Goal: Information Seeking & Learning: Understand process/instructions

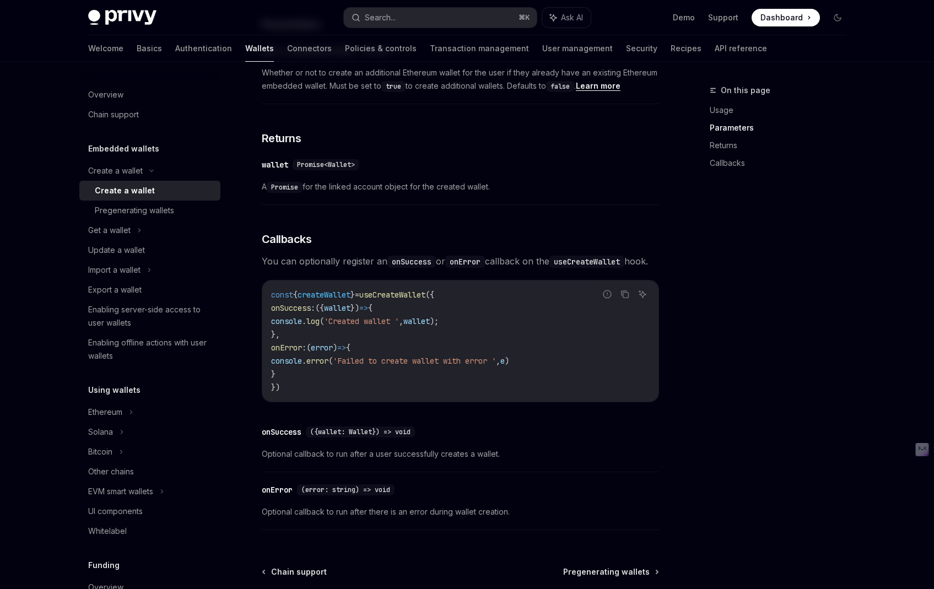
scroll to position [742, 0]
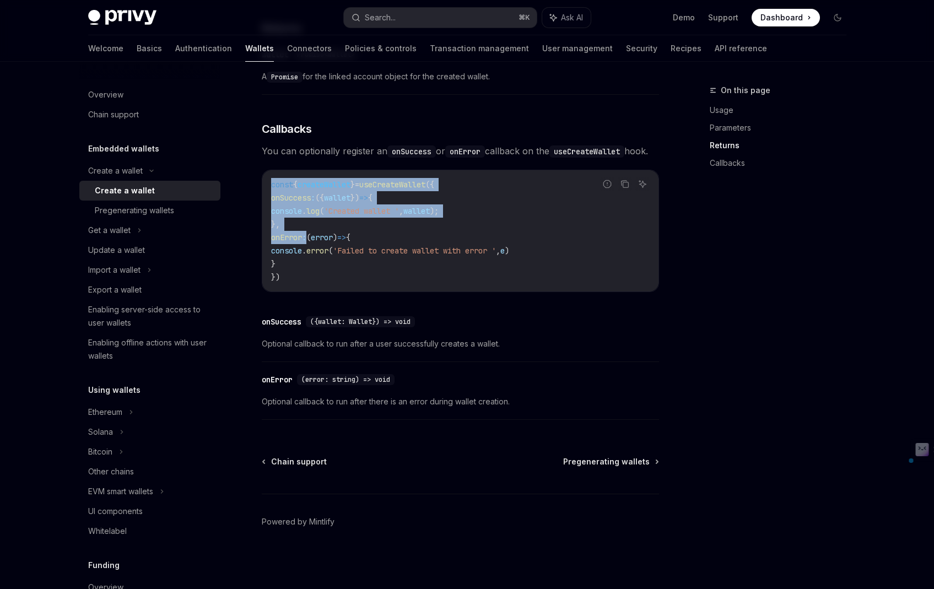
drag, startPoint x: 268, startPoint y: 185, endPoint x: 328, endPoint y: 241, distance: 82.3
click at [328, 241] on div "const { createWallet } = useCreateWallet ({ onSuccess : ({ wallet }) => { conso…" at bounding box center [460, 230] width 396 height 121
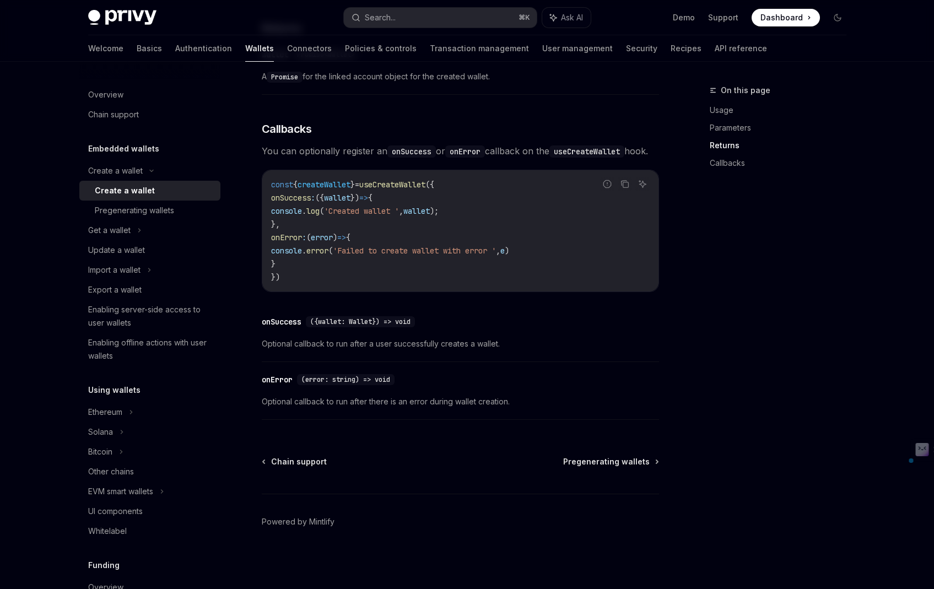
click at [311, 241] on span "(" at bounding box center [308, 238] width 4 height 10
click at [174, 214] on div "Pregenerating wallets" at bounding box center [154, 210] width 119 height 13
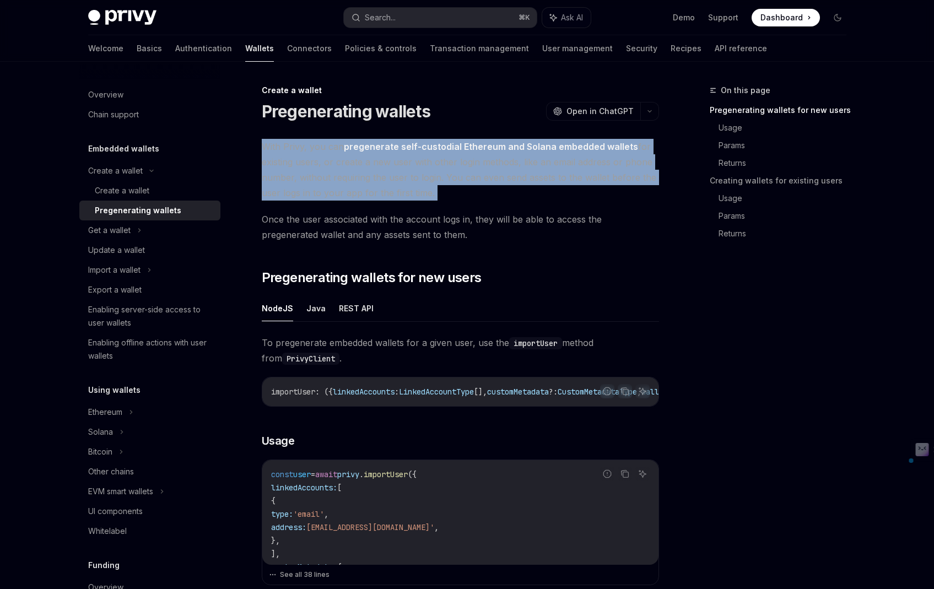
drag, startPoint x: 244, startPoint y: 141, endPoint x: 455, endPoint y: 205, distance: 220.1
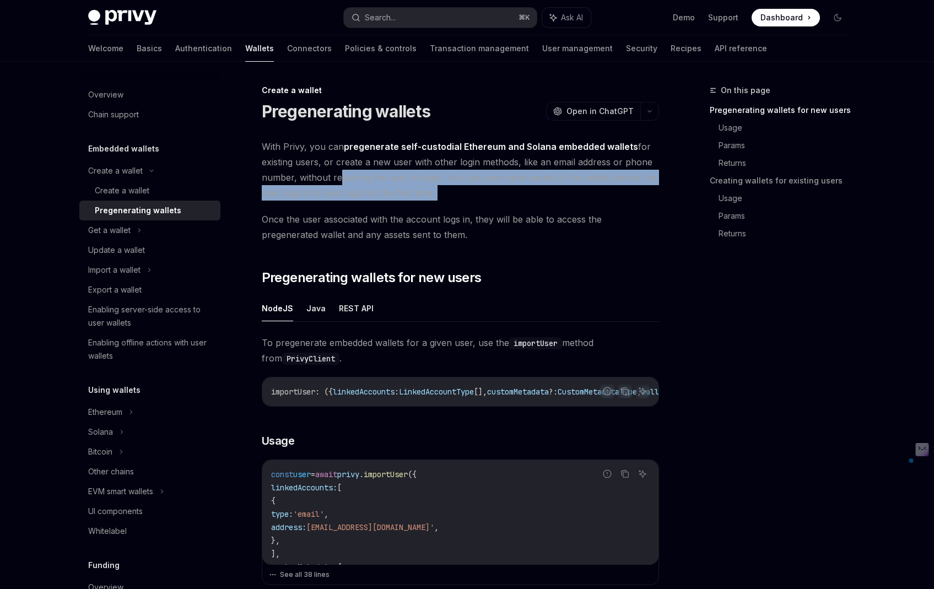
drag, startPoint x: 455, startPoint y: 205, endPoint x: 333, endPoint y: 173, distance: 125.8
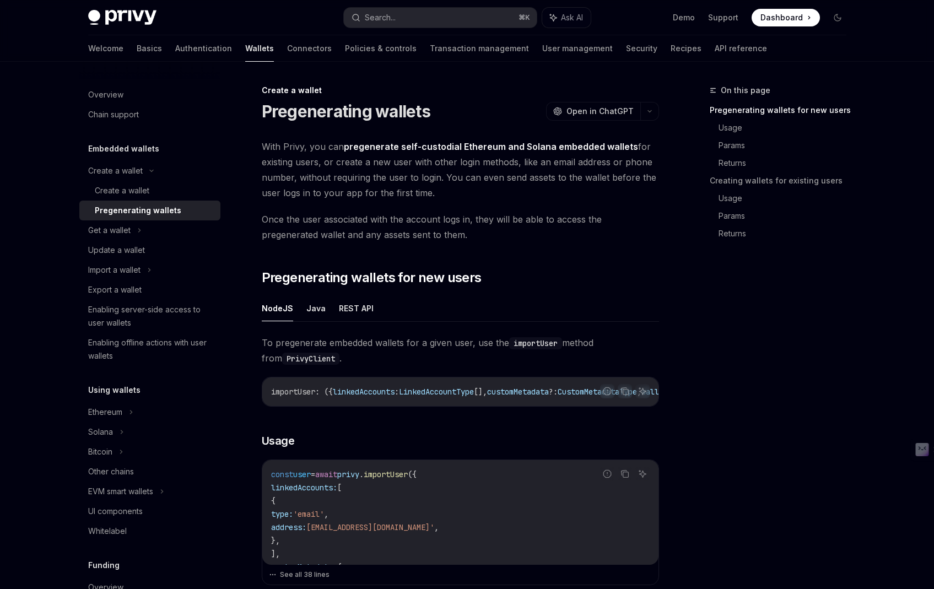
click at [333, 173] on span "With Privy, you can pregenerate self-custodial Ethereum and Solana embedded wal…" at bounding box center [460, 170] width 397 height 62
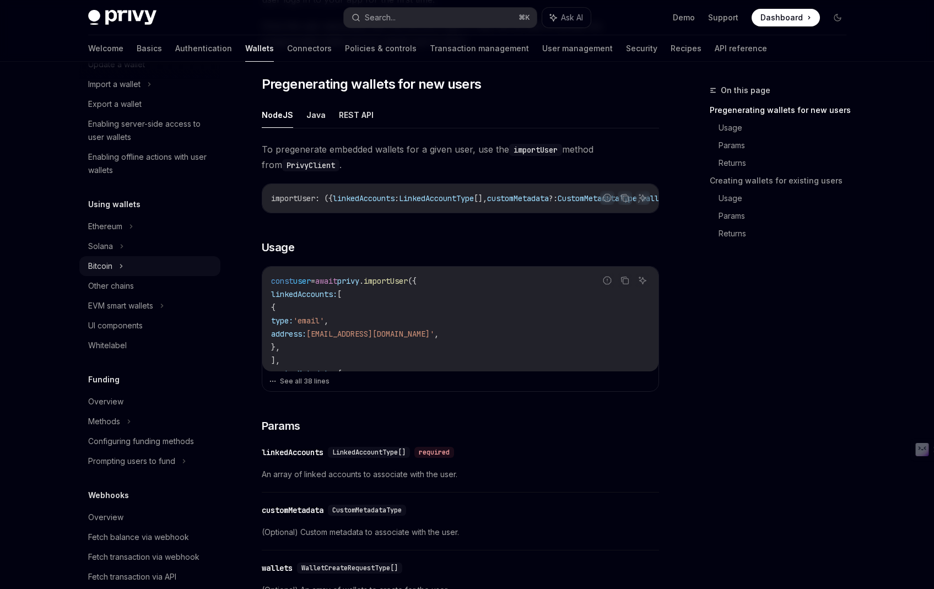
scroll to position [174, 0]
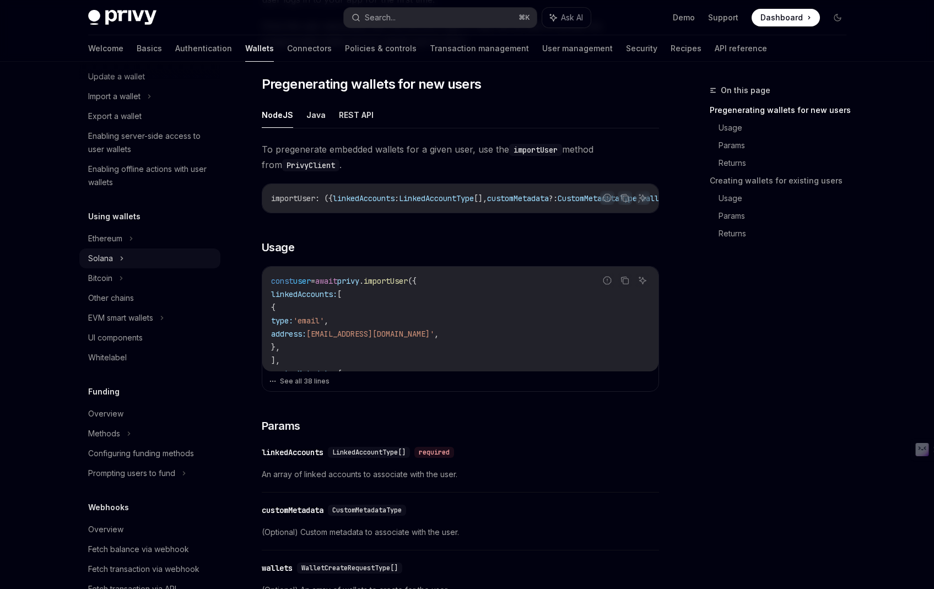
click at [105, 255] on div "Solana" at bounding box center [100, 258] width 25 height 13
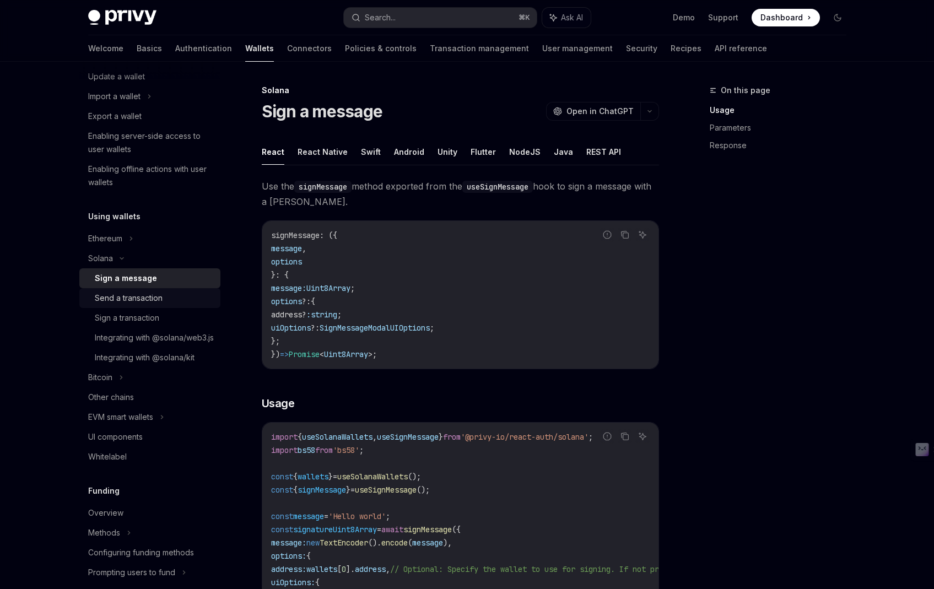
click at [152, 298] on div "Send a transaction" at bounding box center [129, 298] width 68 height 13
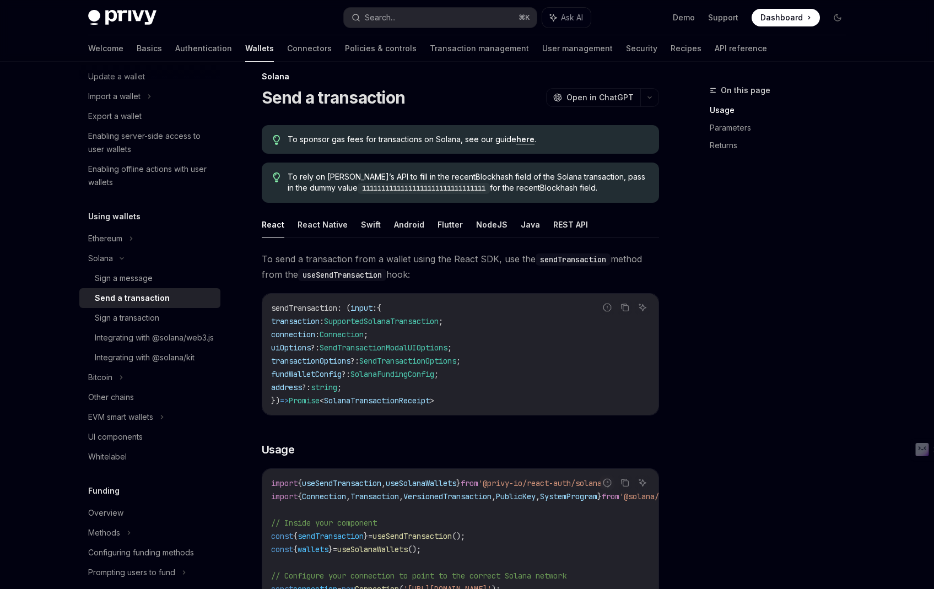
scroll to position [98, 0]
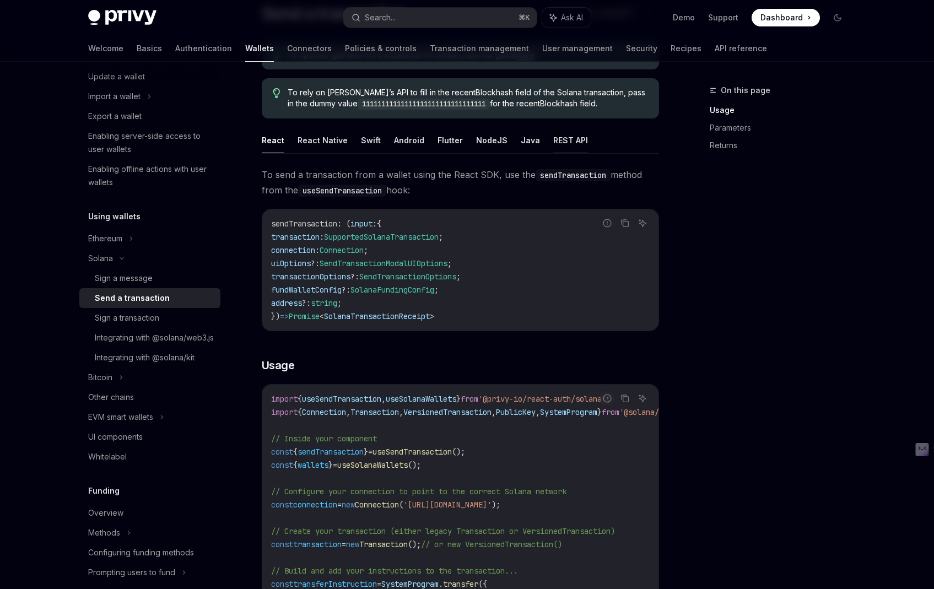
click at [553, 135] on button "REST API" at bounding box center [570, 140] width 35 height 26
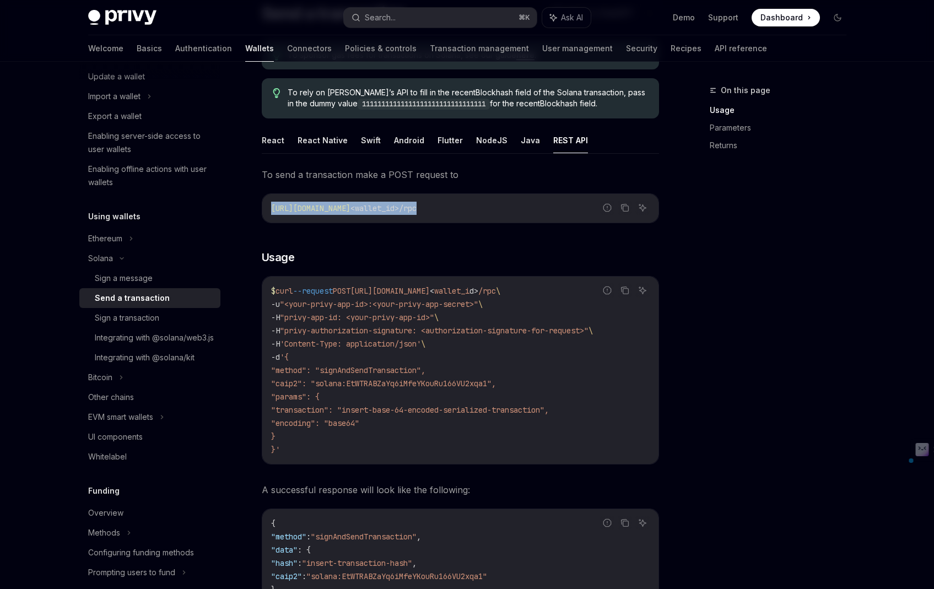
drag, startPoint x: 507, startPoint y: 204, endPoint x: 350, endPoint y: 200, distance: 157.2
click at [350, 200] on div "[URL][DOMAIN_NAME] <wallet_id>/rpc" at bounding box center [460, 208] width 396 height 29
drag, startPoint x: 267, startPoint y: 203, endPoint x: 503, endPoint y: 207, distance: 236.5
click at [503, 207] on div "[URL][DOMAIN_NAME] <wallet_id>/rpc" at bounding box center [460, 208] width 396 height 29
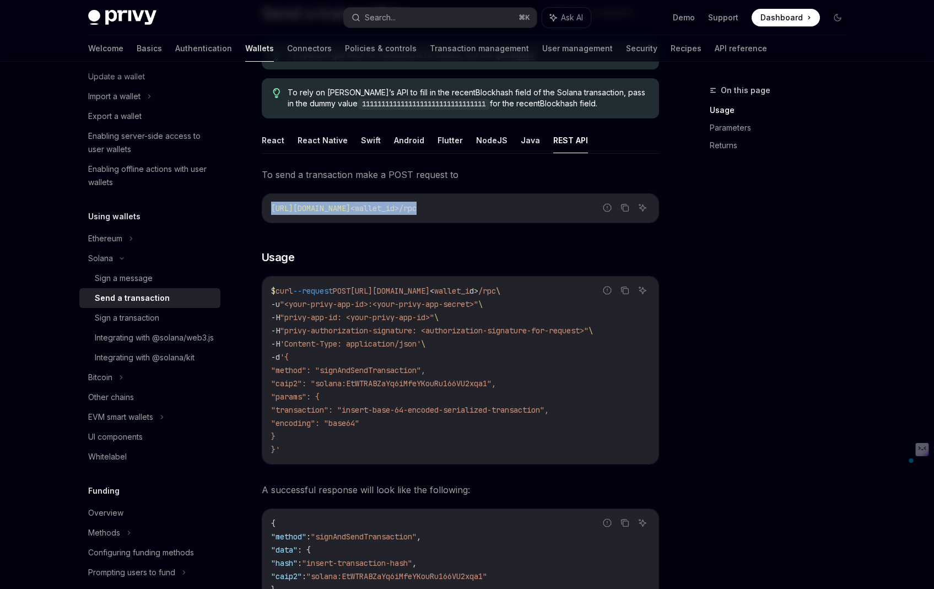
click at [503, 207] on code "[URL][DOMAIN_NAME] <wallet_id>/rpc" at bounding box center [460, 208] width 379 height 13
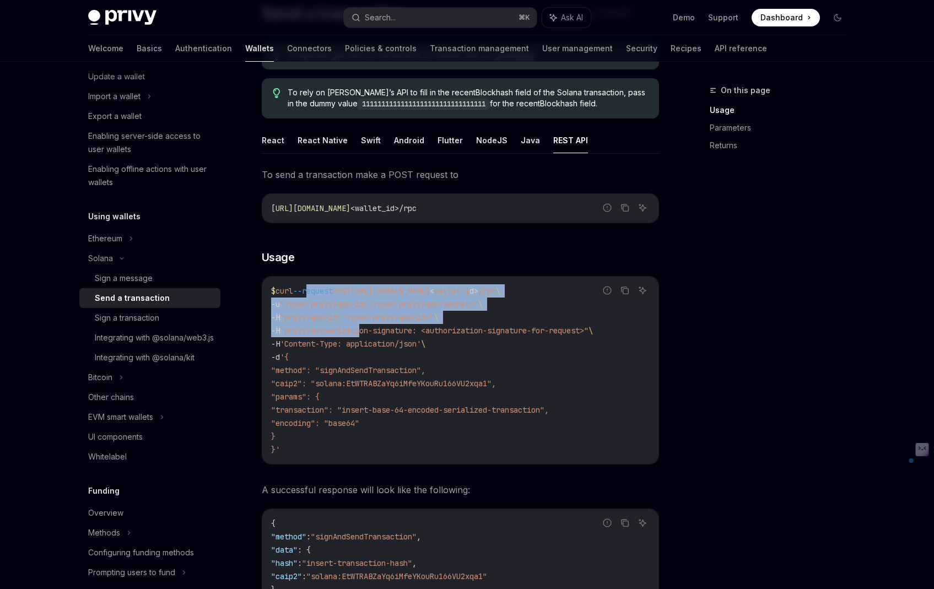
drag, startPoint x: 315, startPoint y: 296, endPoint x: 372, endPoint y: 334, distance: 68.3
click at [372, 334] on code "$ curl --request POST [URL][DOMAIN_NAME] < wallet_i d > /rpc \ -u "<your-privy-…" at bounding box center [460, 370] width 379 height 172
click at [372, 334] on span ""privy-authorization-signature: <authorization-signature-for-request>"" at bounding box center [434, 331] width 309 height 10
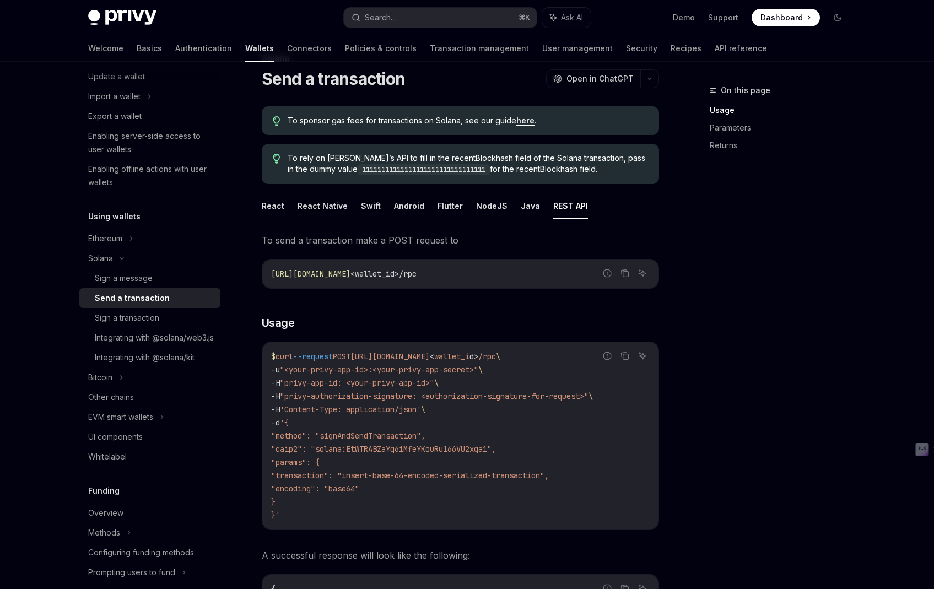
scroll to position [29, 0]
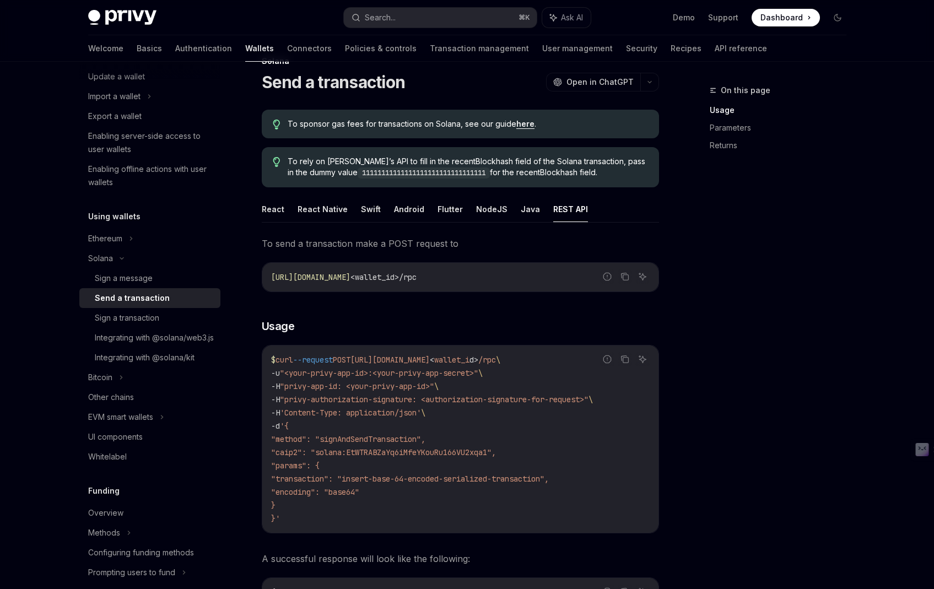
click at [471, 210] on ul "React React Native Swift Android Flutter NodeJS Java REST API" at bounding box center [460, 209] width 397 height 26
click at [477, 212] on button "NodeJS" at bounding box center [491, 209] width 31 height 26
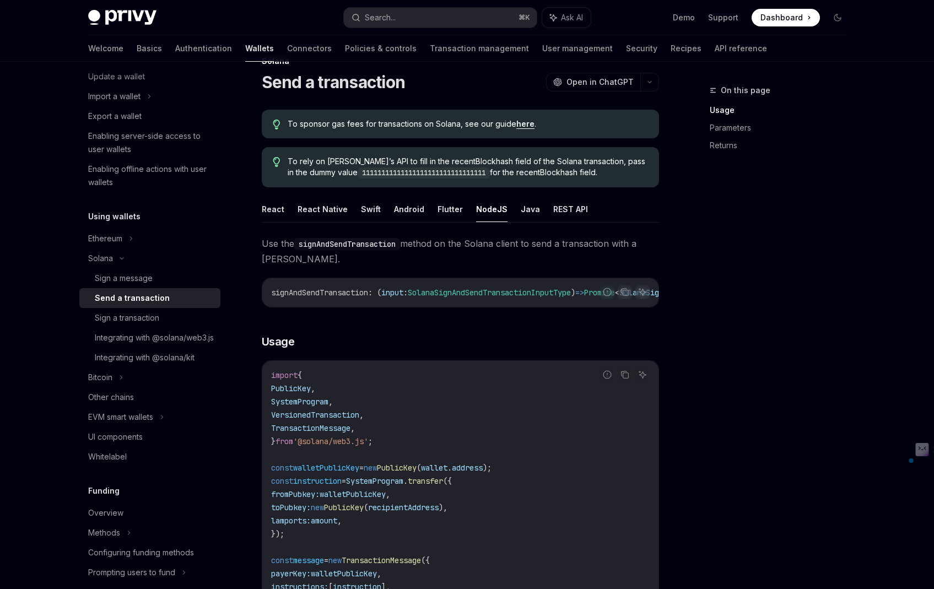
drag, startPoint x: 260, startPoint y: 241, endPoint x: 352, endPoint y: 263, distance: 94.0
click at [352, 263] on span "Use the signAndSendTransaction method on the Solana client to send a transactio…" at bounding box center [460, 251] width 397 height 31
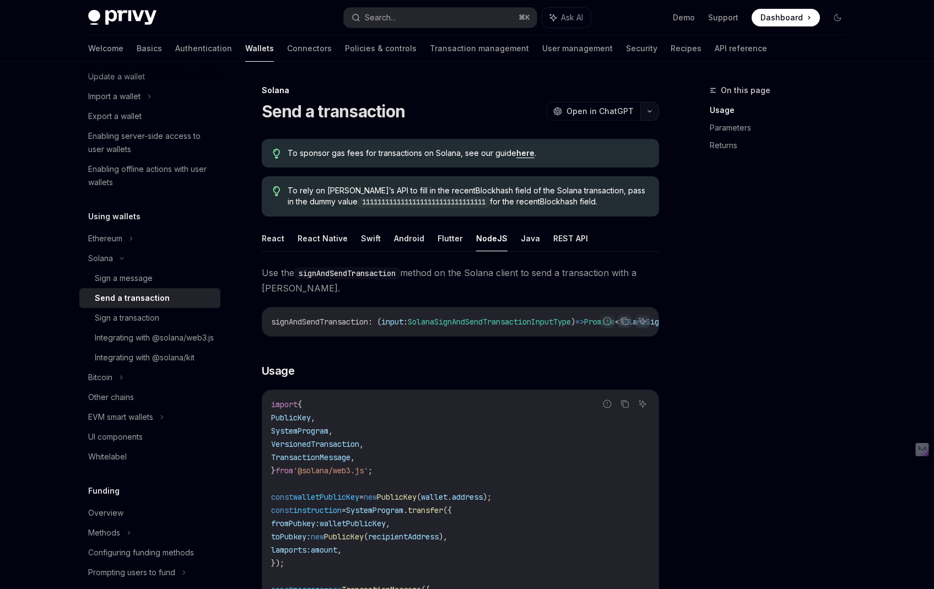
click at [648, 110] on icon "button" at bounding box center [649, 111] width 13 height 4
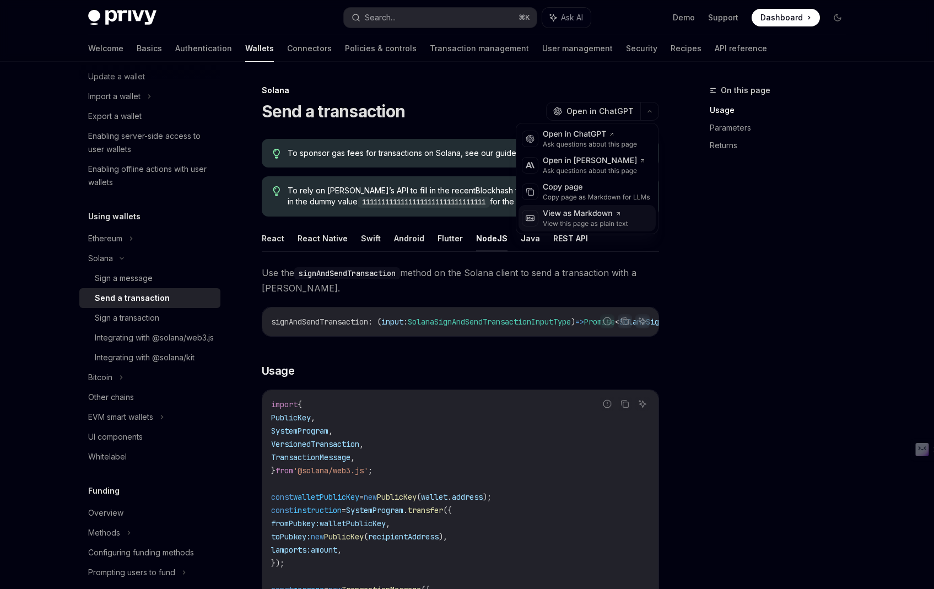
click at [634, 220] on div "View as Markdown View this page as plain text" at bounding box center [587, 218] width 137 height 26
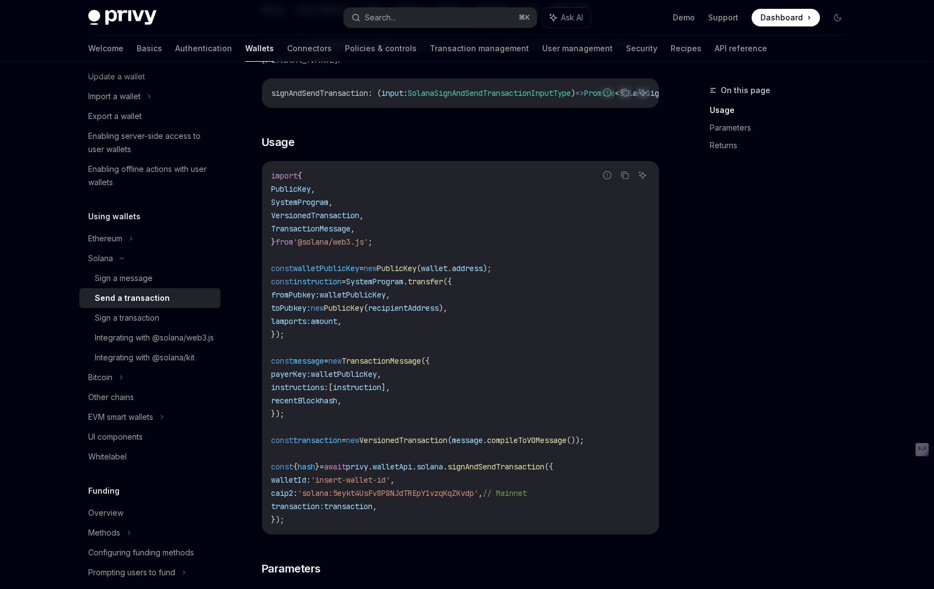
scroll to position [1, 0]
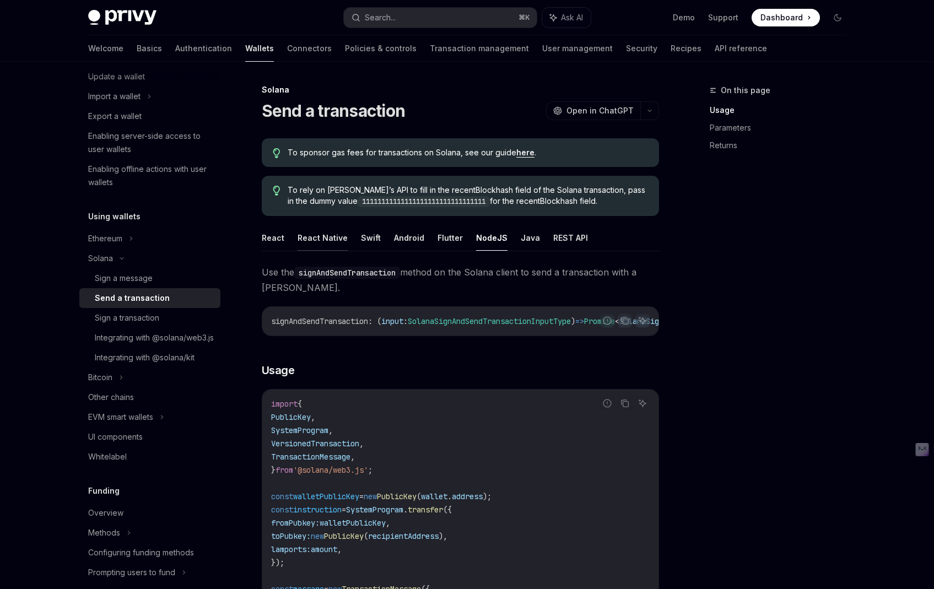
click at [324, 236] on button "React Native" at bounding box center [323, 238] width 50 height 26
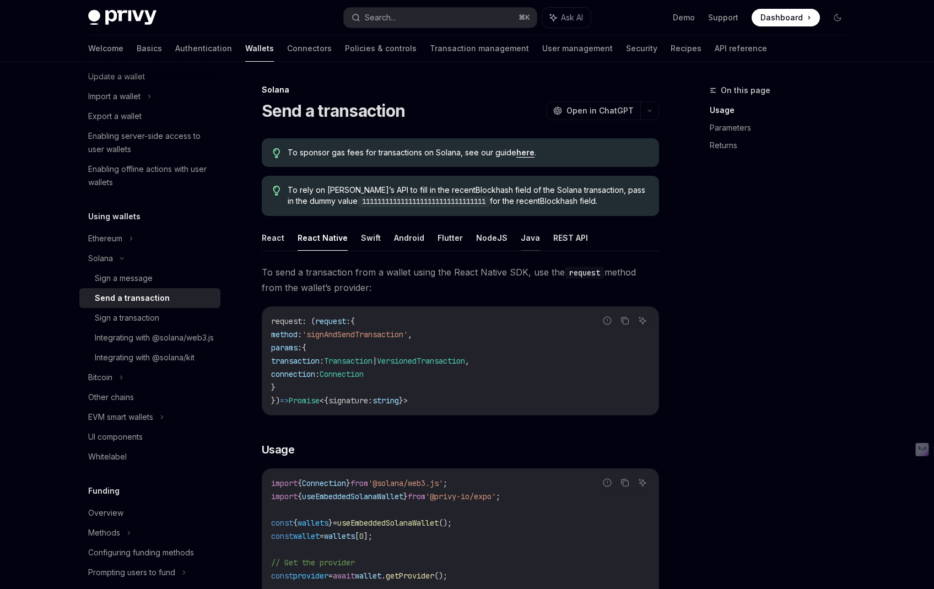
click at [529, 238] on button "Java" at bounding box center [530, 238] width 19 height 26
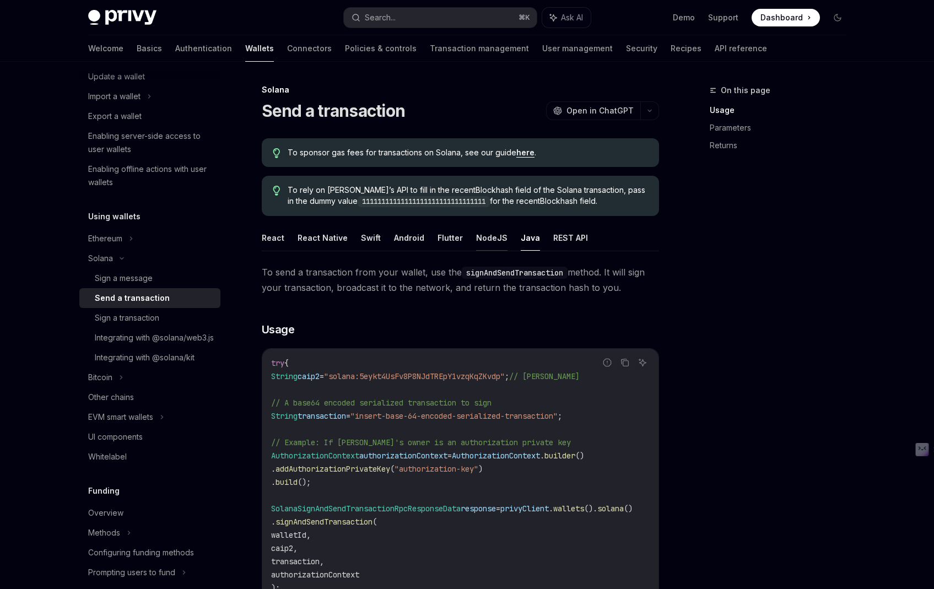
click at [491, 238] on button "NodeJS" at bounding box center [491, 238] width 31 height 26
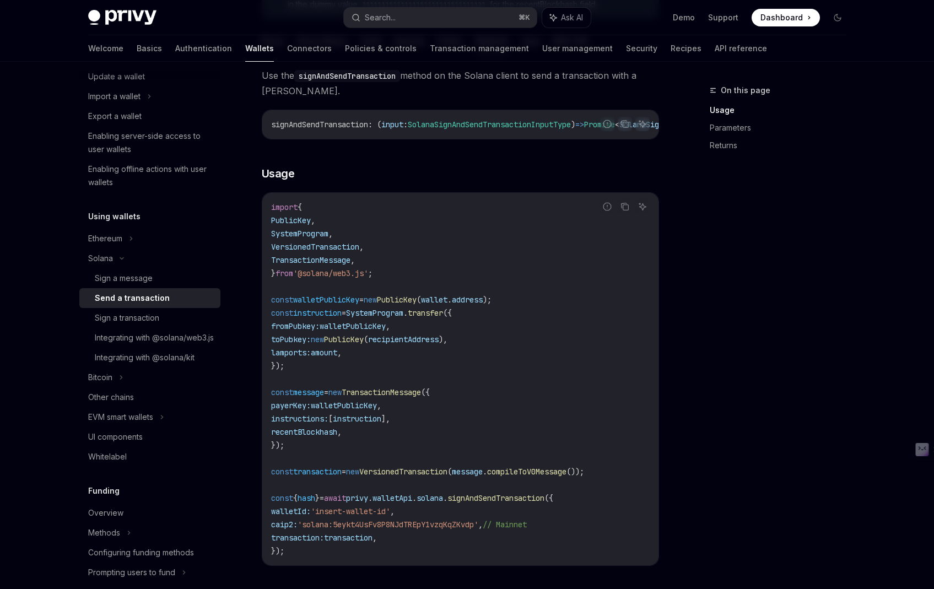
scroll to position [119, 0]
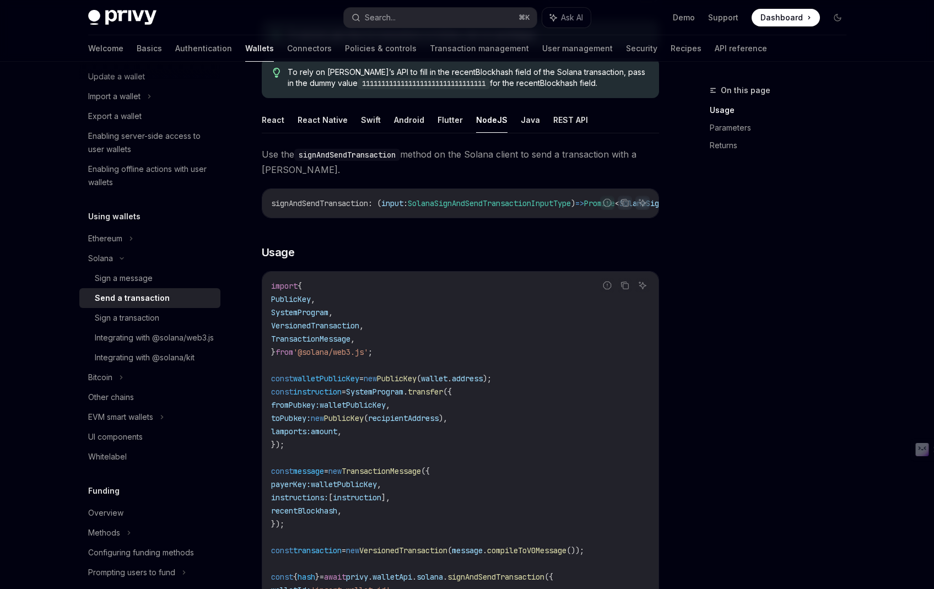
drag, startPoint x: 460, startPoint y: 217, endPoint x: 483, endPoint y: 216, distance: 23.8
click at [483, 216] on div "signAndSendTransaction : ( input : SolanaSignAndSendTransactionInputType ) => P…" at bounding box center [460, 203] width 396 height 29
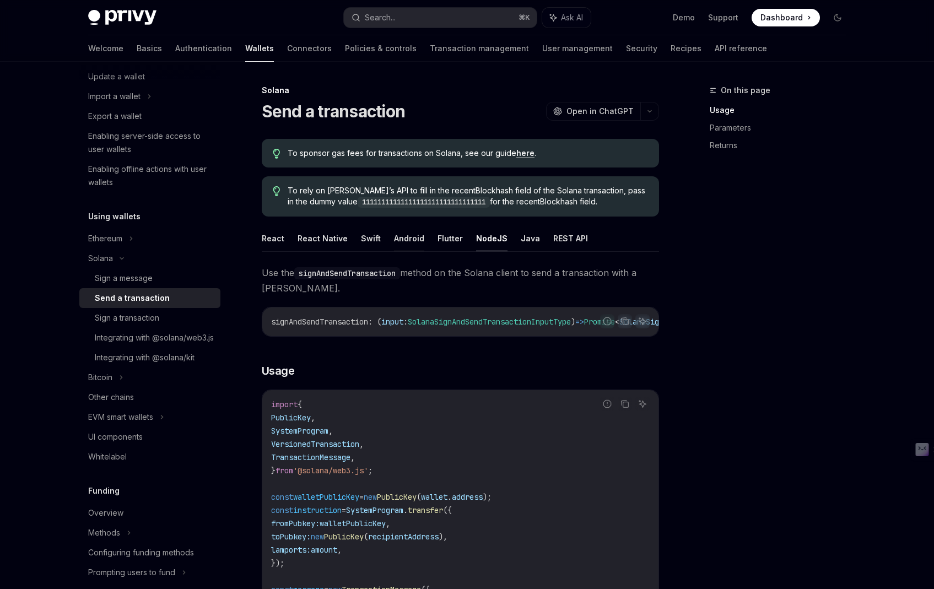
scroll to position [8, 0]
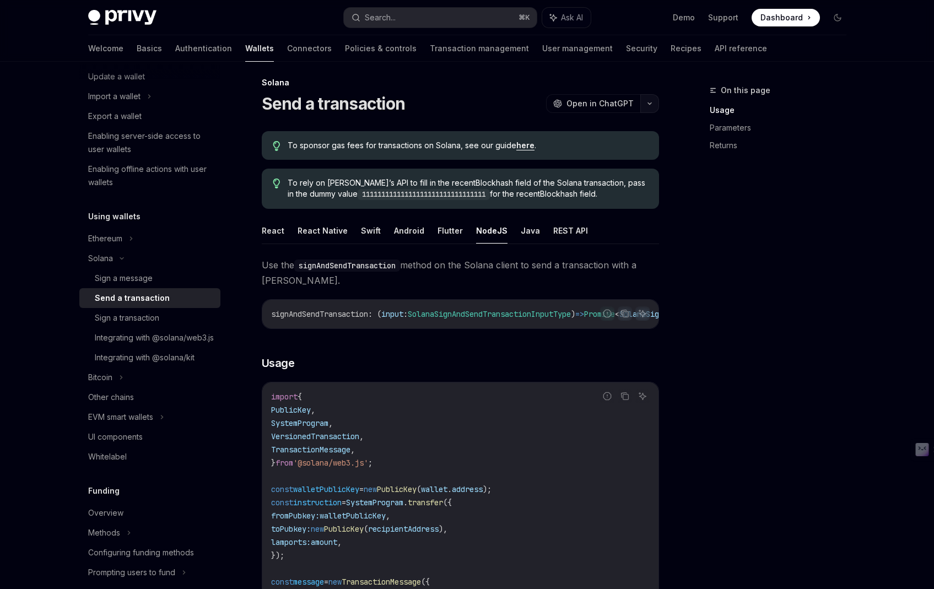
click at [650, 103] on icon "button" at bounding box center [649, 104] width 3 height 2
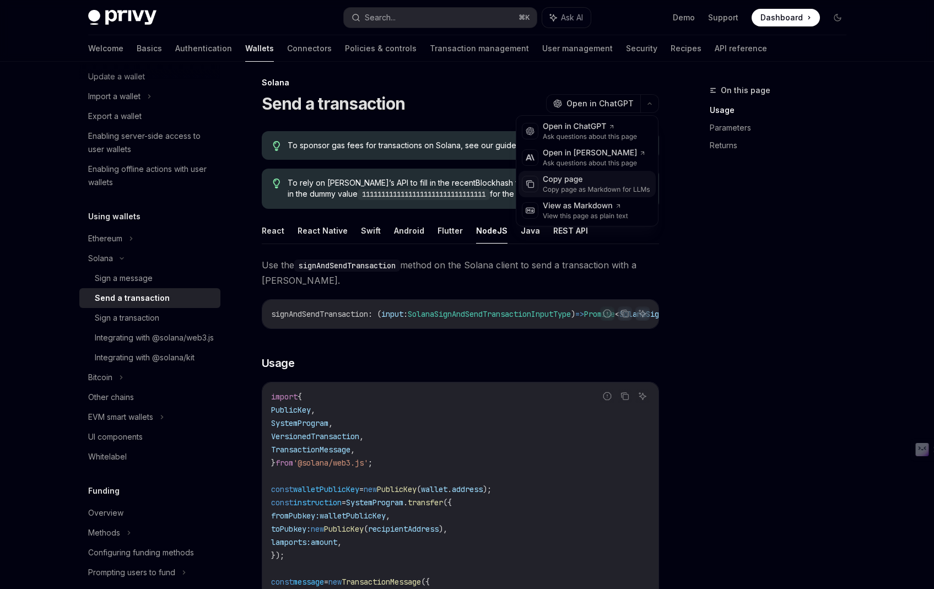
click at [590, 185] on div "Copy page as Markdown for LLMs" at bounding box center [596, 189] width 107 height 9
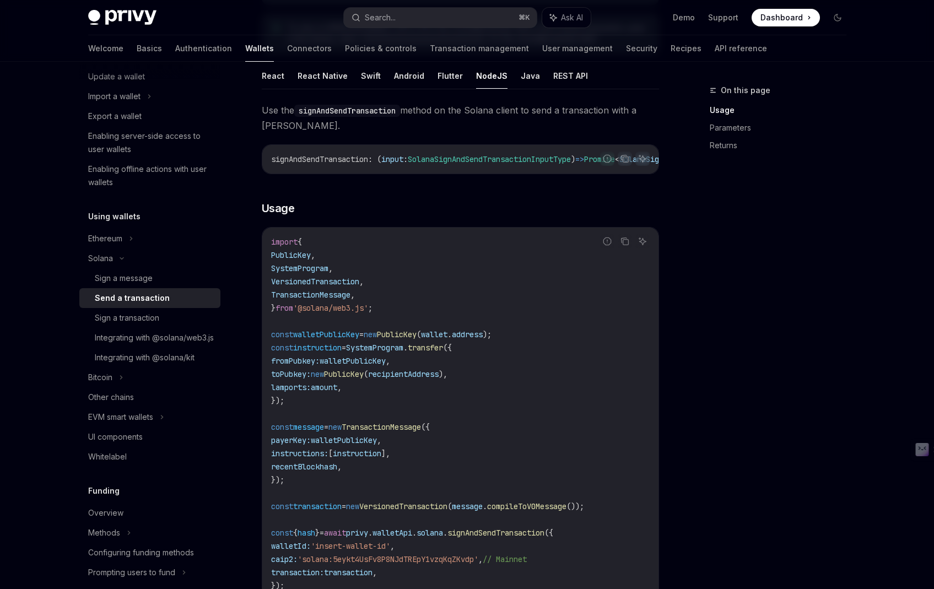
scroll to position [245, 0]
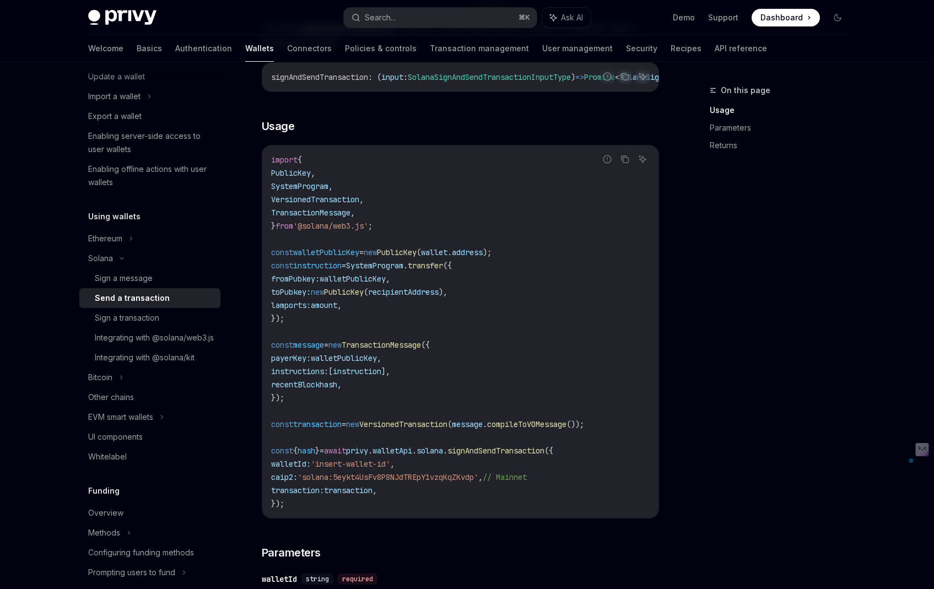
drag, startPoint x: 281, startPoint y: 241, endPoint x: 385, endPoint y: 298, distance: 118.9
click at [385, 298] on code "import { PublicKey , SystemProgram , VersionedTransaction , TransactionMessage …" at bounding box center [460, 331] width 379 height 357
click at [364, 297] on span "PublicKey" at bounding box center [344, 292] width 40 height 10
drag, startPoint x: 366, startPoint y: 321, endPoint x: 336, endPoint y: 311, distance: 32.1
click at [336, 311] on code "import { PublicKey , SystemProgram , VersionedTransaction , TransactionMessage …" at bounding box center [460, 331] width 379 height 357
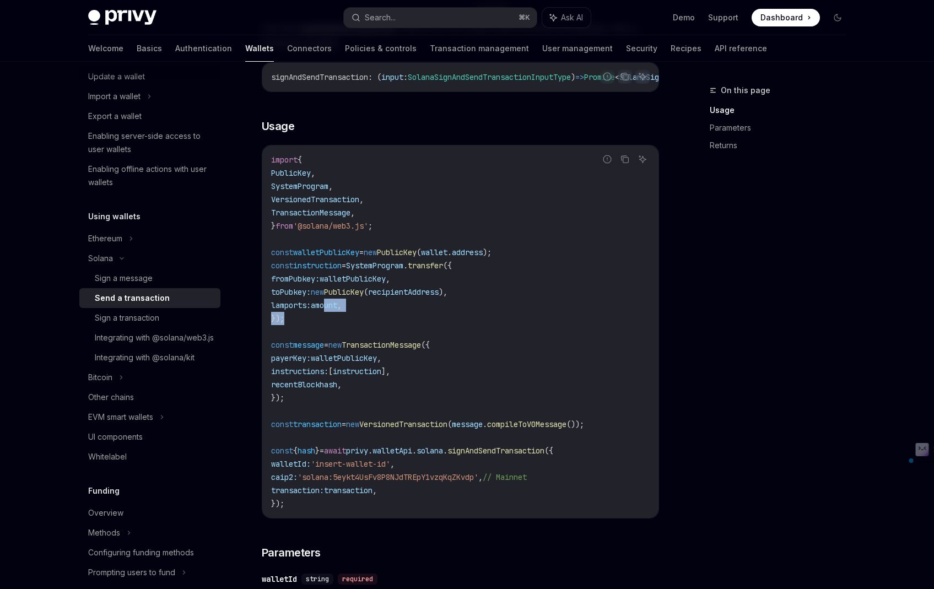
click at [336, 310] on span "amount" at bounding box center [324, 305] width 26 height 10
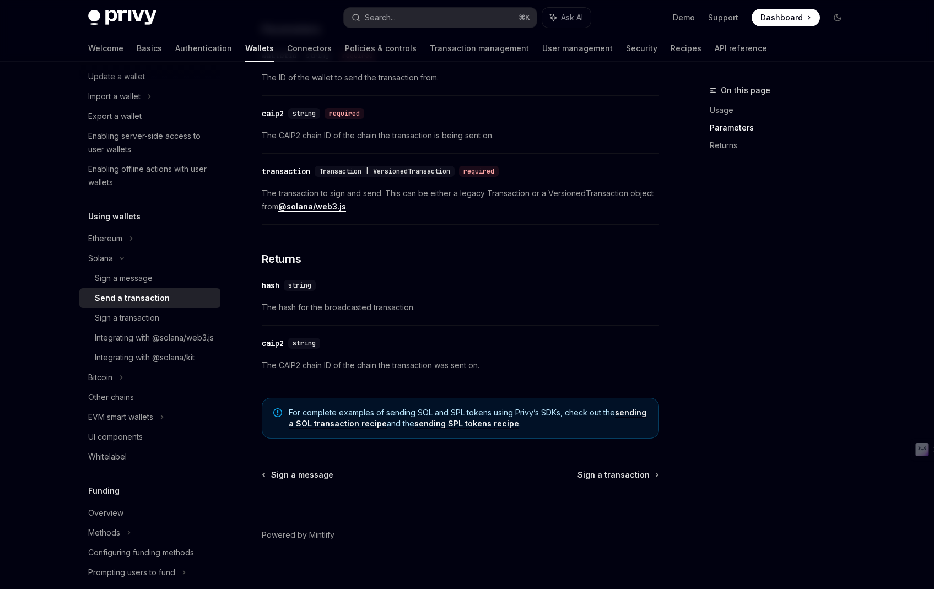
scroll to position [769, 0]
drag, startPoint x: 275, startPoint y: 136, endPoint x: 438, endPoint y: 141, distance: 163.2
click at [438, 141] on span "The CAIP2 chain ID of the chain the transaction is being sent on." at bounding box center [460, 134] width 397 height 13
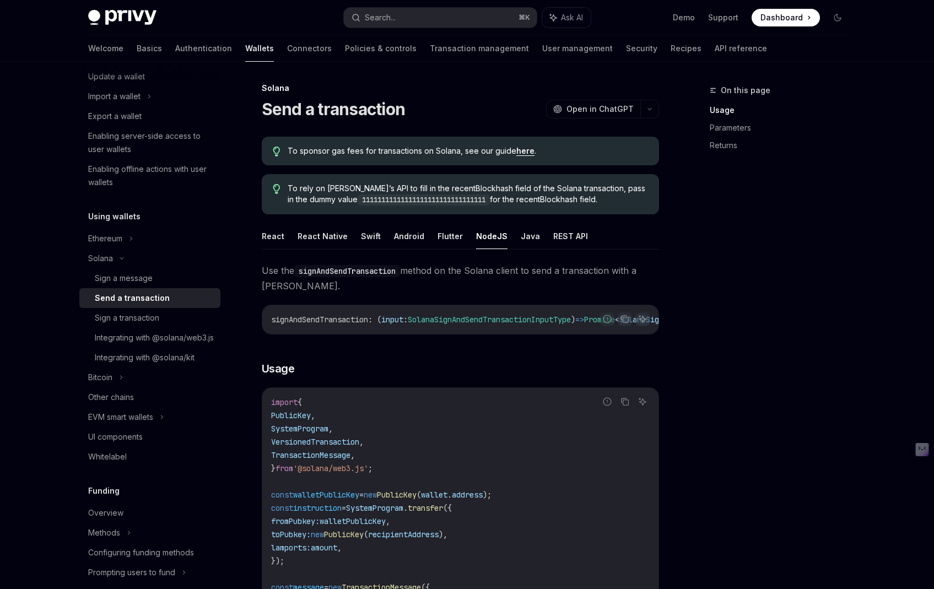
scroll to position [330, 0]
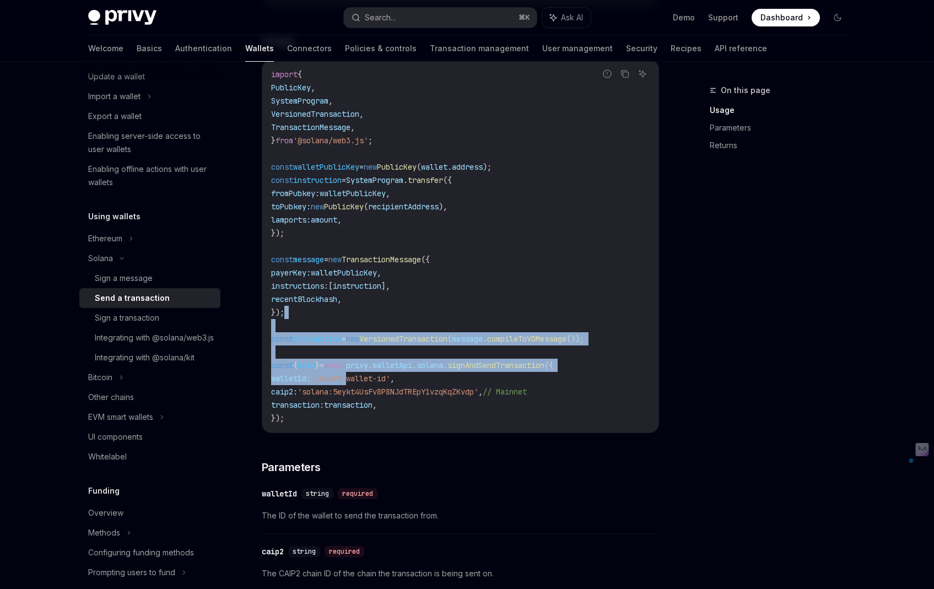
drag, startPoint x: 292, startPoint y: 311, endPoint x: 361, endPoint y: 379, distance: 96.3
click at [361, 379] on code "import { PublicKey , SystemProgram , VersionedTransaction , TransactionMessage …" at bounding box center [460, 246] width 379 height 357
click at [361, 379] on span "'insert-wallet-id'" at bounding box center [350, 379] width 79 height 10
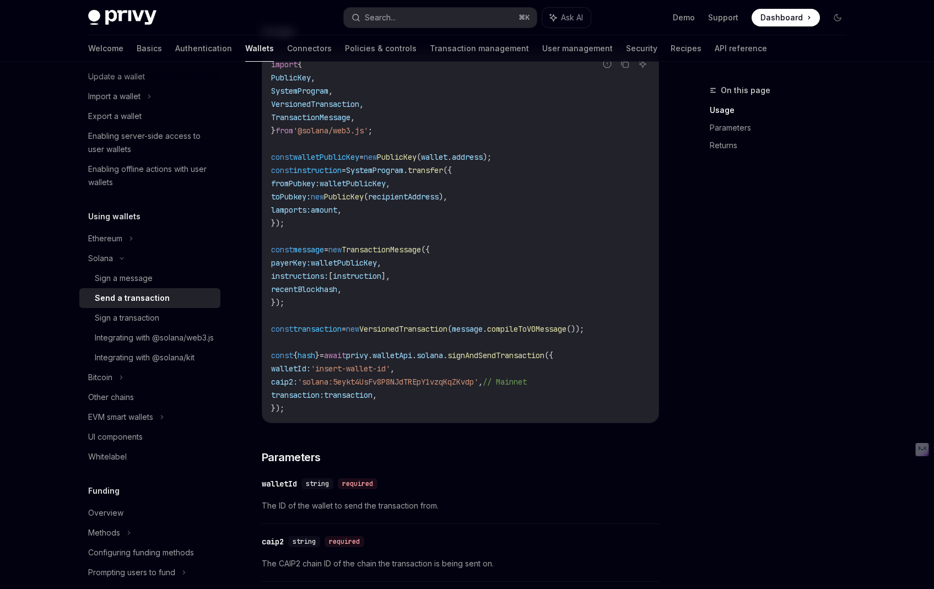
scroll to position [335, 0]
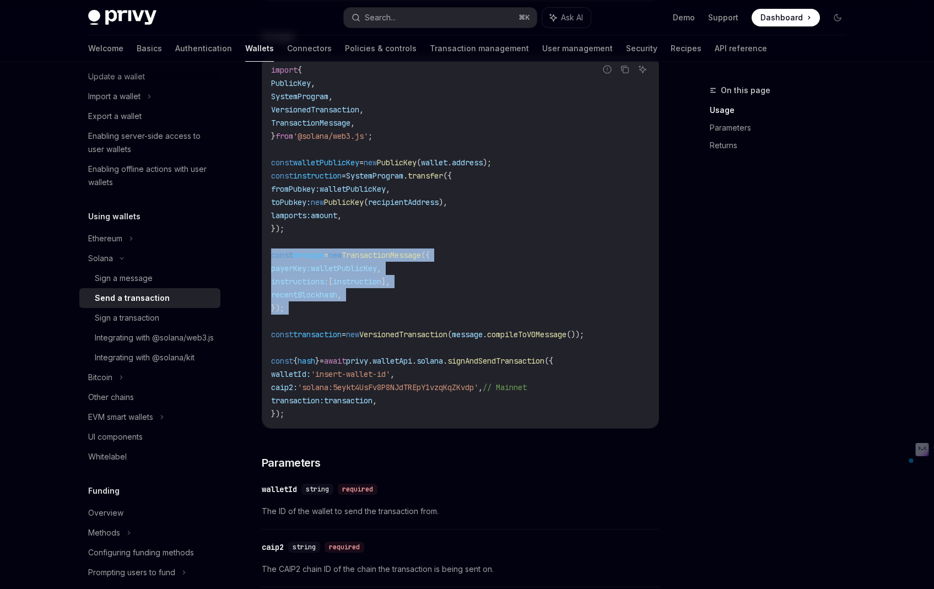
drag, startPoint x: 264, startPoint y: 260, endPoint x: 331, endPoint y: 326, distance: 94.3
click at [331, 326] on div "import { PublicKey , SystemProgram , VersionedTransaction , TransactionMessage …" at bounding box center [460, 242] width 396 height 373
click at [331, 326] on code "import { PublicKey , SystemProgram , VersionedTransaction , TransactionMessage …" at bounding box center [460, 241] width 379 height 357
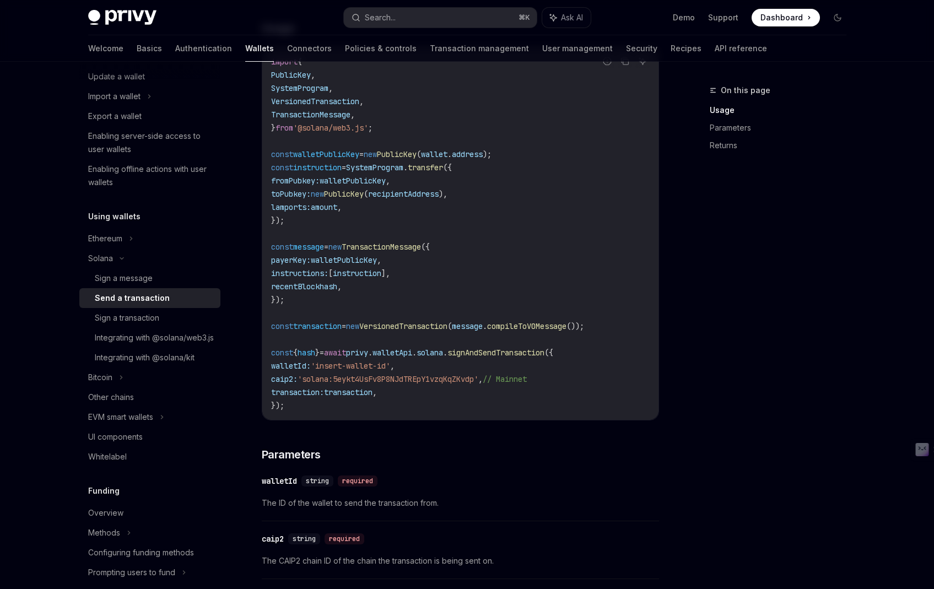
scroll to position [345, 0]
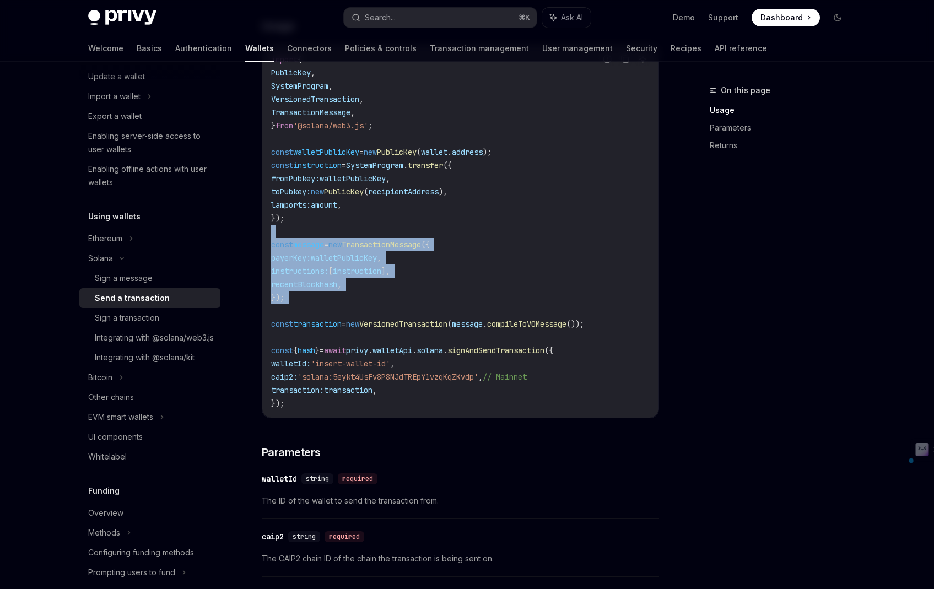
drag, startPoint x: 314, startPoint y: 309, endPoint x: 260, endPoint y: 236, distance: 90.2
click at [260, 236] on div "Solana Send a transaction OpenAI Open in ChatGPT OpenAI Open in ChatGPT To spon…" at bounding box center [357, 382] width 609 height 1287
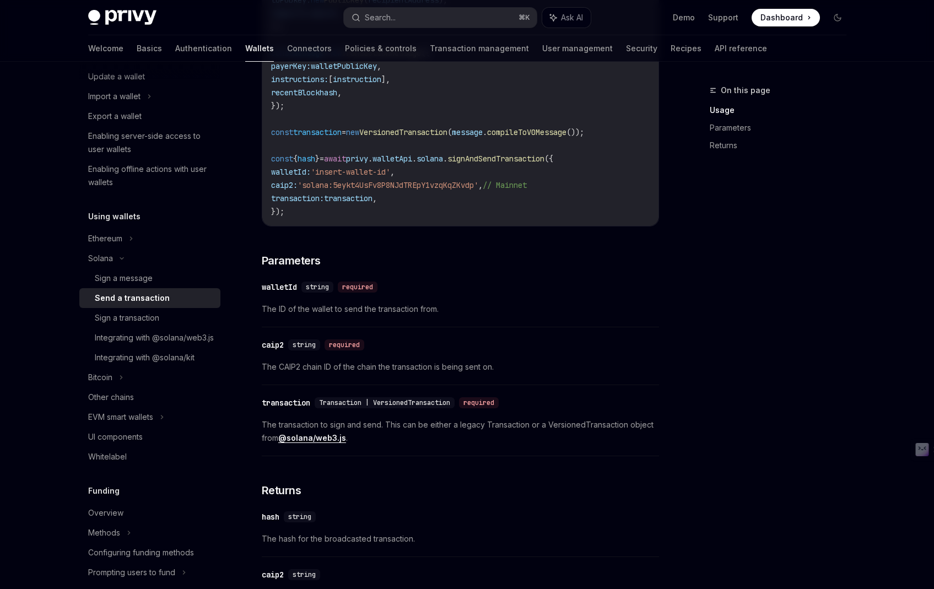
scroll to position [563, 0]
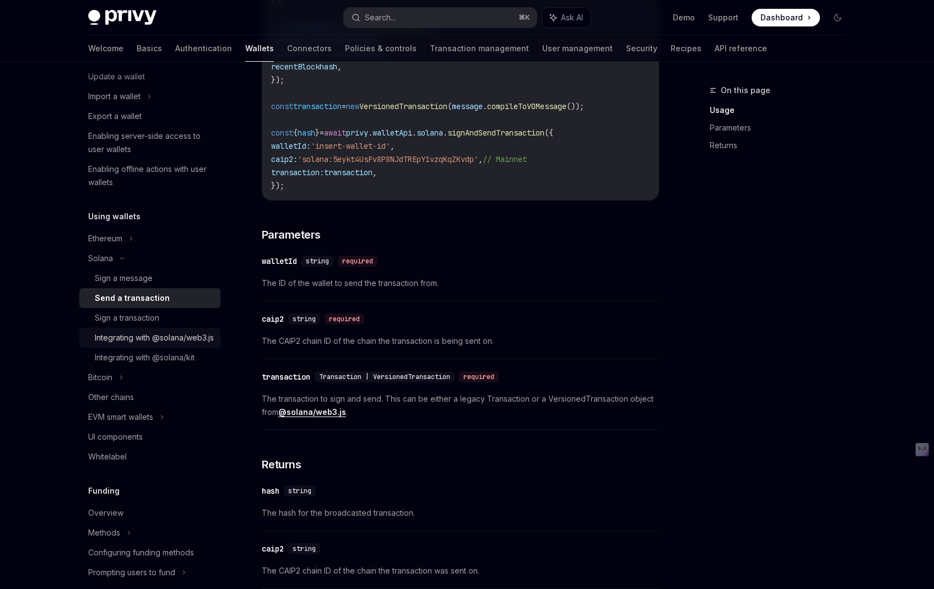
click at [169, 340] on div "Integrating with @solana/web3.js" at bounding box center [154, 337] width 119 height 13
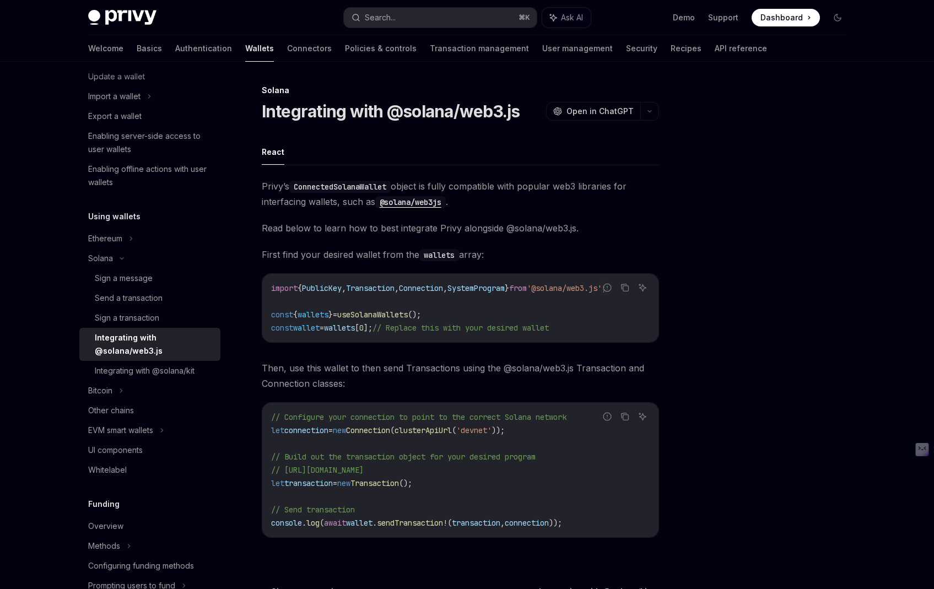
click at [355, 325] on span "wallets" at bounding box center [339, 328] width 31 height 10
click at [130, 299] on div "Send a transaction" at bounding box center [129, 298] width 68 height 13
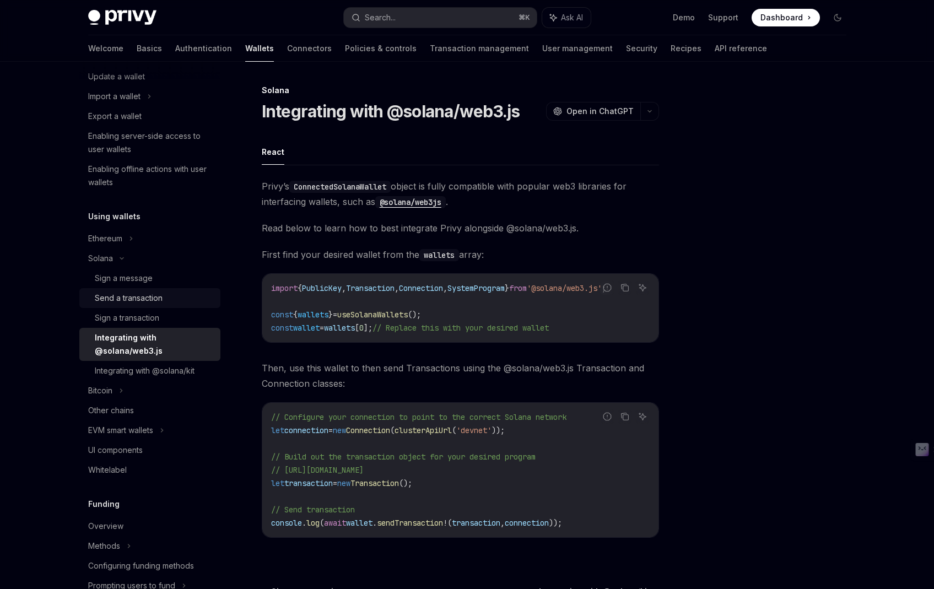
type textarea "*"
